Goal: Task Accomplishment & Management: Use online tool/utility

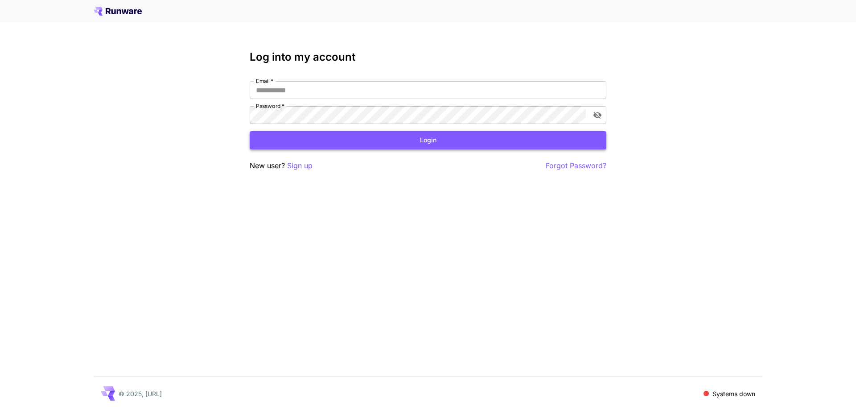
type input "**********"
click at [302, 142] on button "Login" at bounding box center [428, 140] width 357 height 18
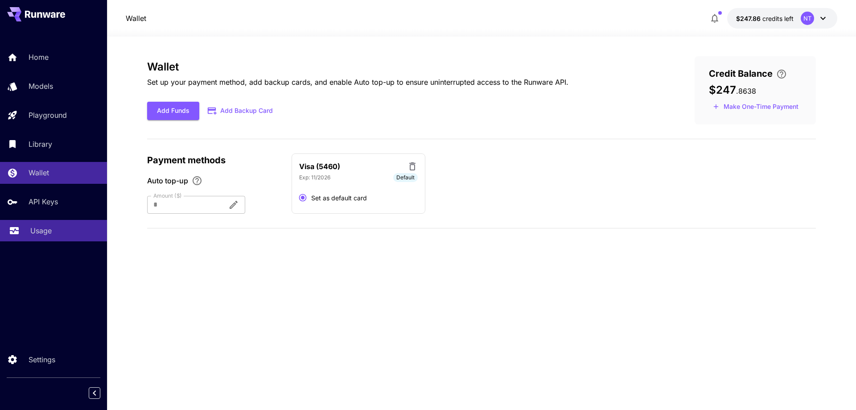
click at [45, 221] on link "Usage" at bounding box center [53, 231] width 107 height 22
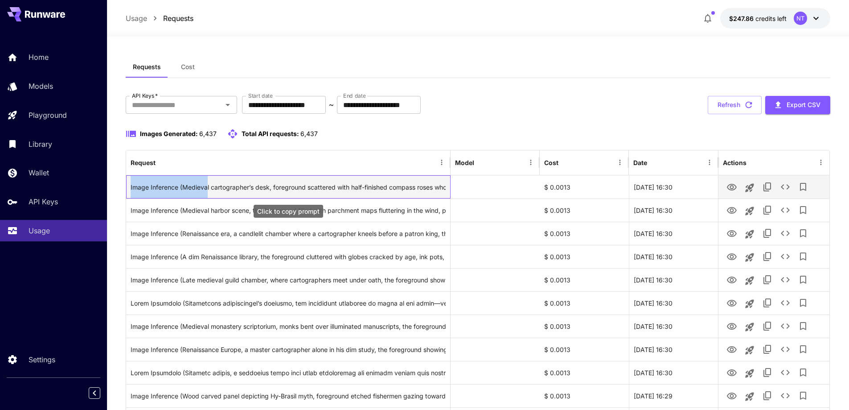
drag, startPoint x: 127, startPoint y: 183, endPoint x: 207, endPoint y: 182, distance: 80.2
click at [207, 182] on div "Image Inference (Medieval cartographer’s desk, foreground scattered with half-f…" at bounding box center [288, 186] width 325 height 23
drag, startPoint x: 212, startPoint y: 183, endPoint x: 186, endPoint y: 182, distance: 25.4
click at [211, 183] on div "Image Inference (Medieval cartographer’s desk, foreground scattered with half-f…" at bounding box center [288, 187] width 315 height 23
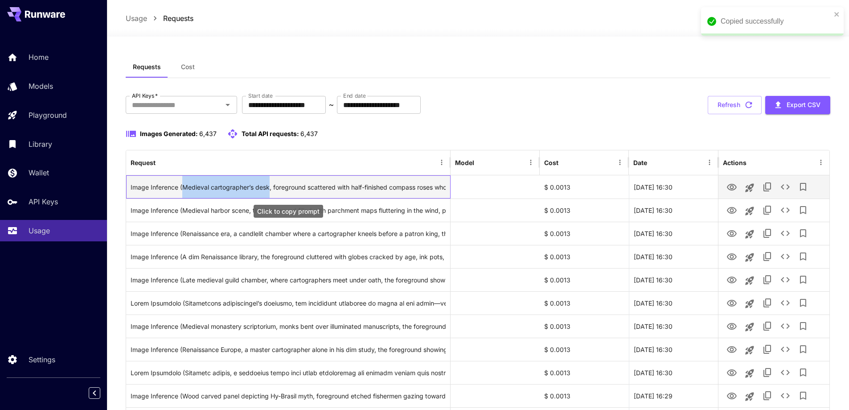
drag, startPoint x: 183, startPoint y: 186, endPoint x: 269, endPoint y: 188, distance: 86.5
click at [269, 188] on div "Image Inference (Medieval cartographer’s desk, foreground scattered with half-f…" at bounding box center [288, 187] width 315 height 23
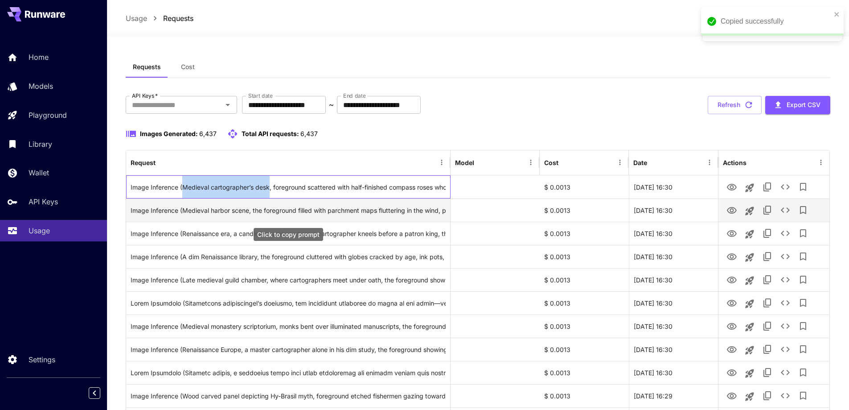
copy div "Medieval cartographer’s desk"
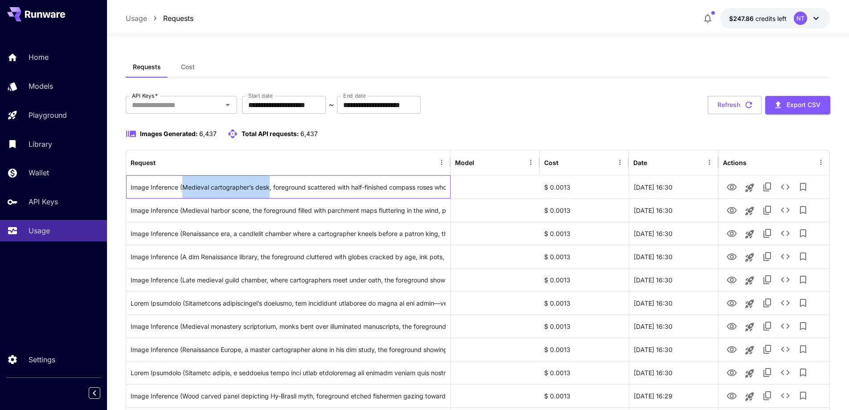
copy div "Medieval cartographer’s desk"
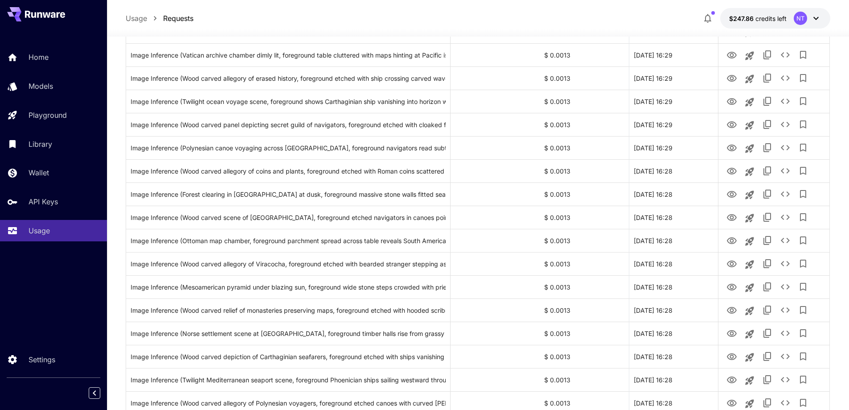
scroll to position [975, 0]
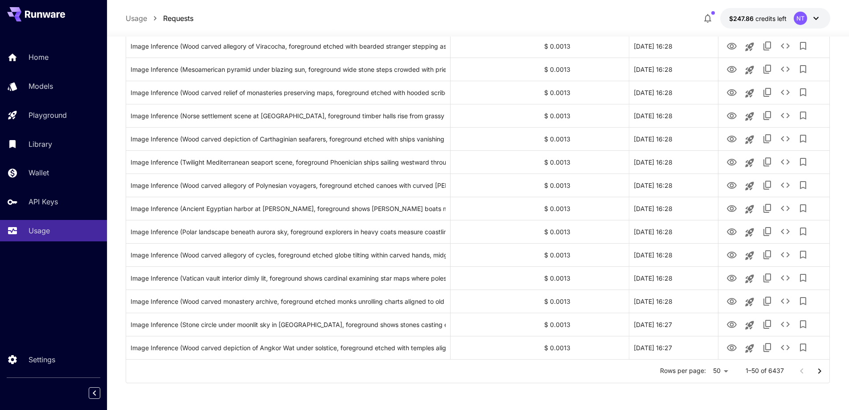
click at [822, 369] on icon "Go to next page" at bounding box center [819, 371] width 11 height 11
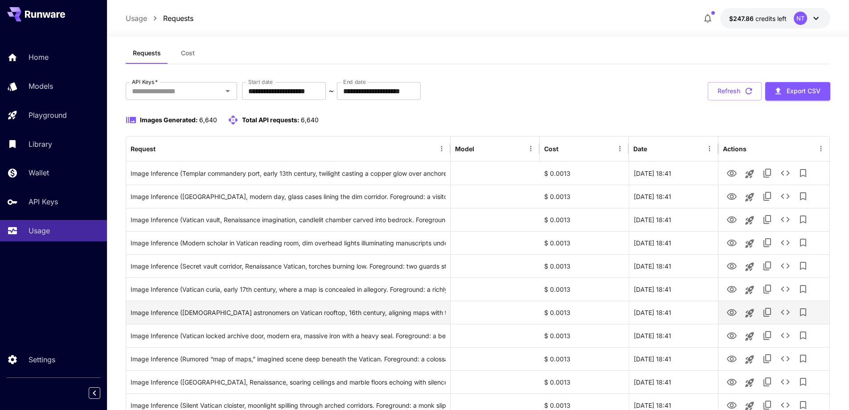
scroll to position [0, 0]
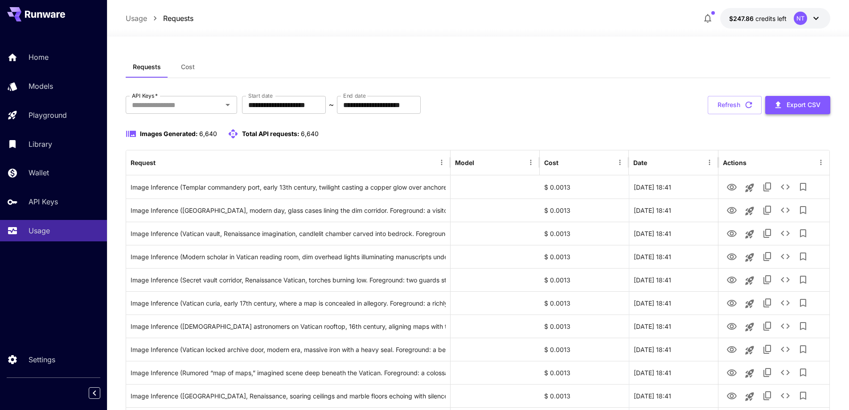
click at [810, 111] on button "Export CSV" at bounding box center [797, 105] width 65 height 18
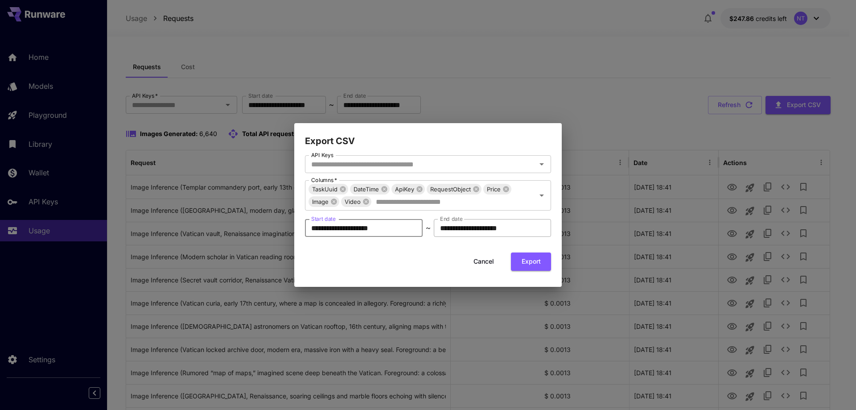
type input "**********"
click at [447, 226] on input "**********" at bounding box center [493, 228] width 118 height 18
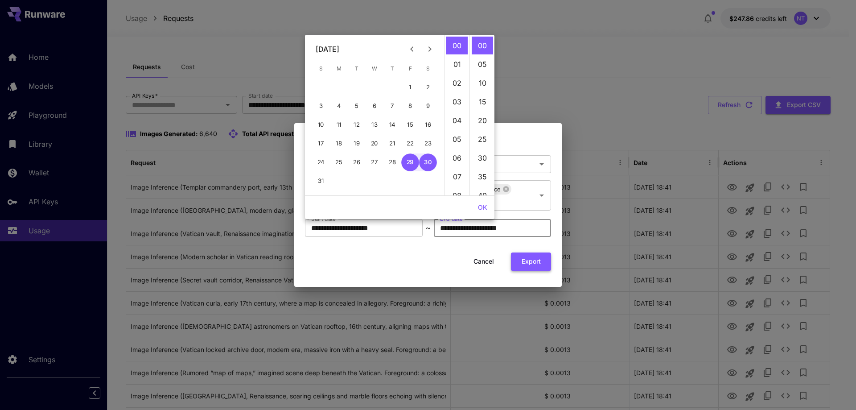
click at [530, 267] on button "Export" at bounding box center [531, 261] width 40 height 18
